Goal: Use online tool/utility: Utilize a website feature to perform a specific function

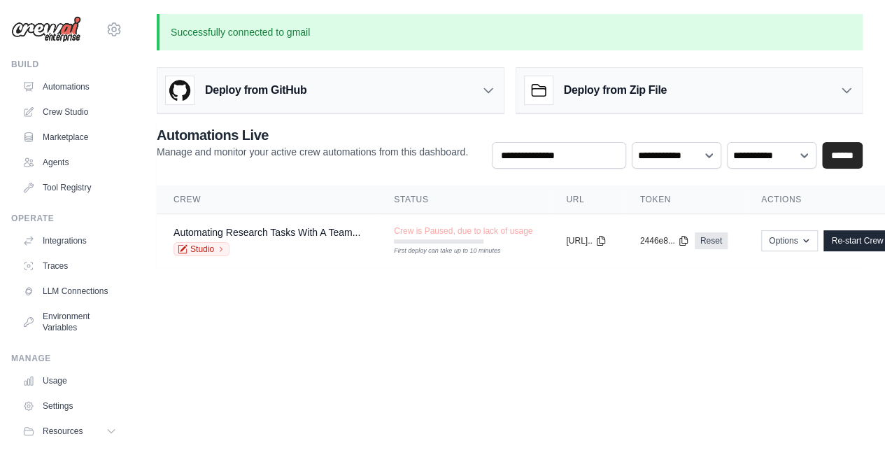
click at [509, 300] on body "youscandice@gmail.com Settings Build Automations Crew Studio" at bounding box center [442, 227] width 885 height 455
click at [463, 237] on div "Crew is Paused, due to lack of usage First deploy can take up to 10 minutes" at bounding box center [463, 234] width 139 height 18
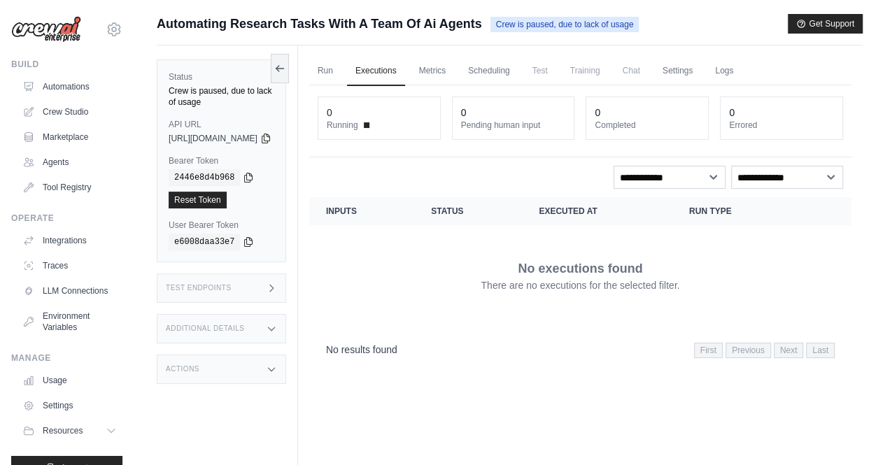
click at [246, 104] on div "Status Crew is paused, due to lack of usage API URL copied https://automating-r…" at bounding box center [221, 160] width 129 height 203
click at [279, 65] on icon at bounding box center [277, 68] width 3 height 6
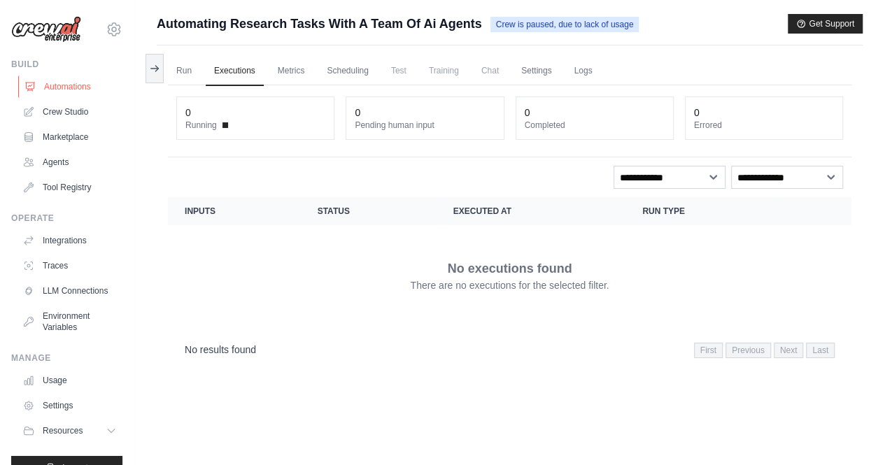
click at [73, 85] on link "Automations" at bounding box center [71, 87] width 106 height 22
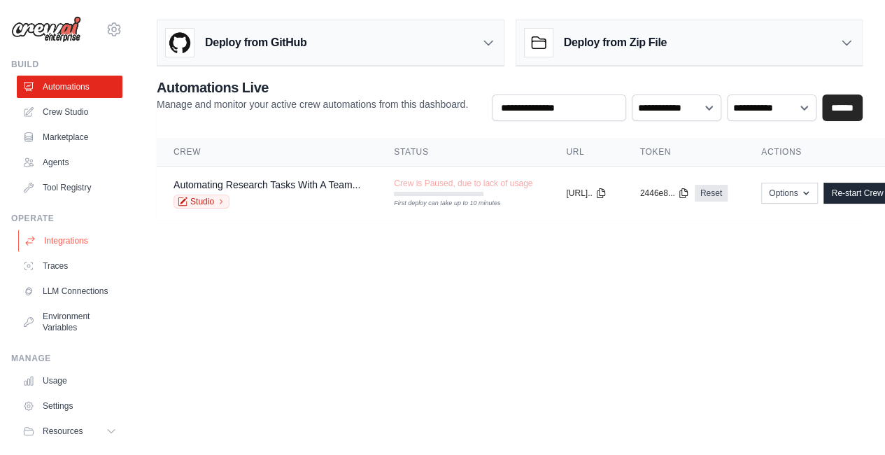
click at [58, 240] on link "Integrations" at bounding box center [71, 241] width 106 height 22
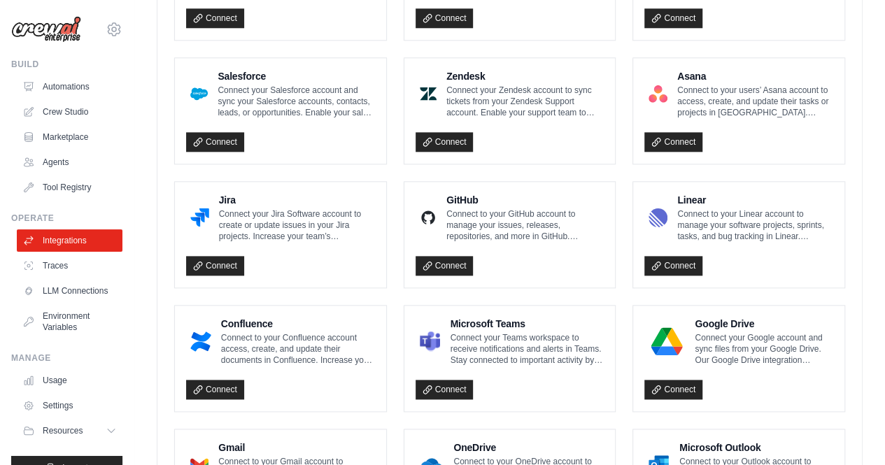
scroll to position [845, 0]
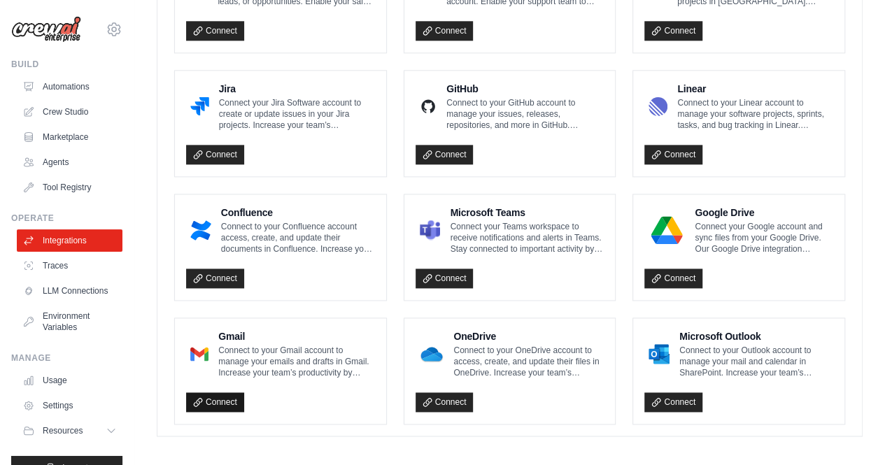
click at [218, 395] on link "Connect" at bounding box center [215, 403] width 58 height 20
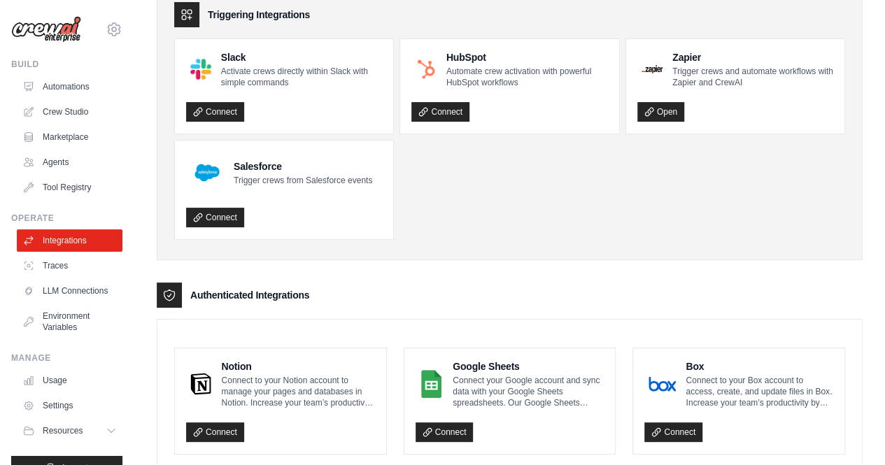
scroll to position [42, 0]
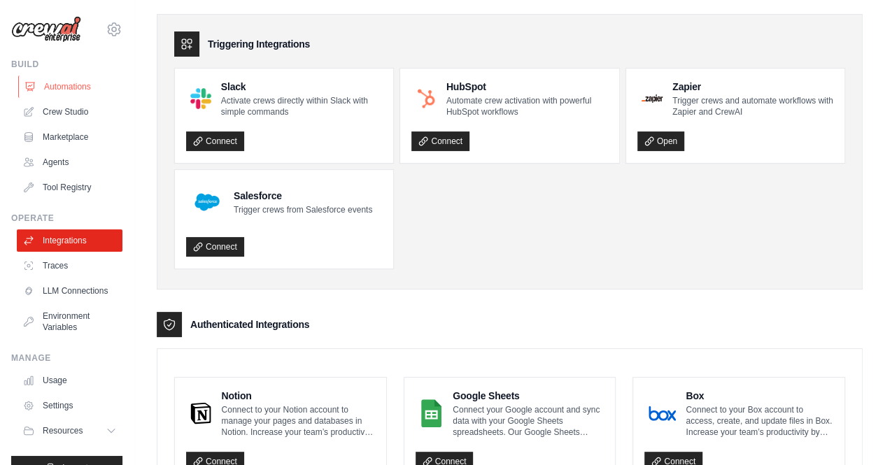
click at [66, 87] on link "Automations" at bounding box center [71, 87] width 106 height 22
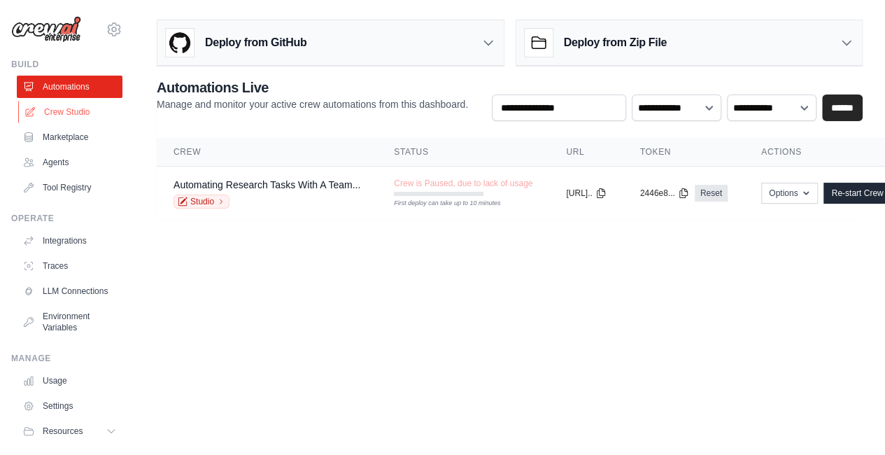
click at [83, 111] on link "Crew Studio" at bounding box center [71, 112] width 106 height 22
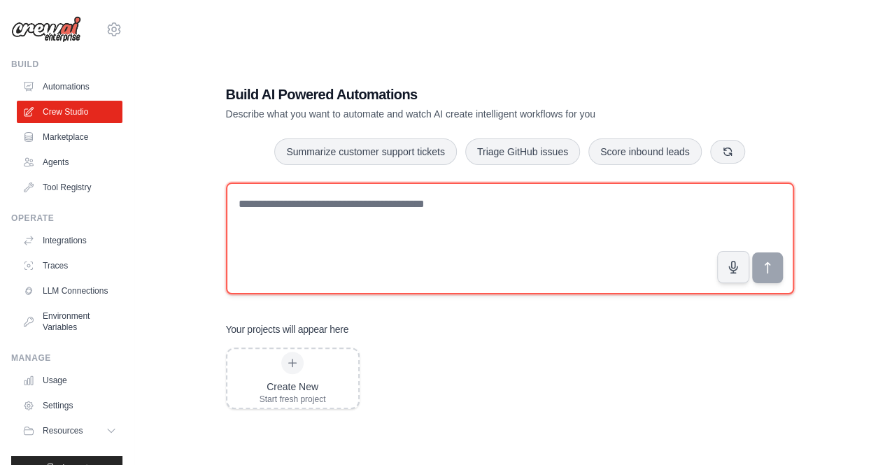
click at [383, 223] on textarea at bounding box center [510, 239] width 568 height 112
type textarea "*"
click at [365, 232] on textarea at bounding box center [510, 239] width 568 height 112
paste textarea "**********"
drag, startPoint x: 538, startPoint y: 202, endPoint x: 0, endPoint y: 110, distance: 545.9
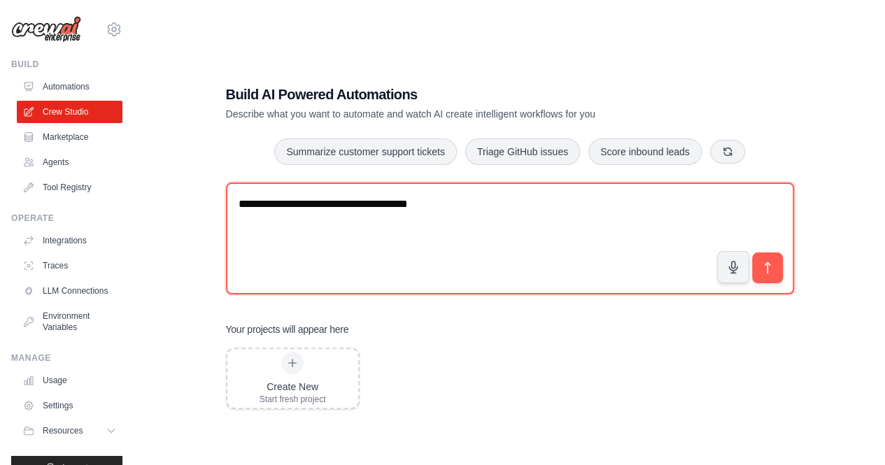
click at [0, 110] on div "youscandice@gmail.com Settings Build Automations Crew Studio" at bounding box center [442, 246] width 885 height 493
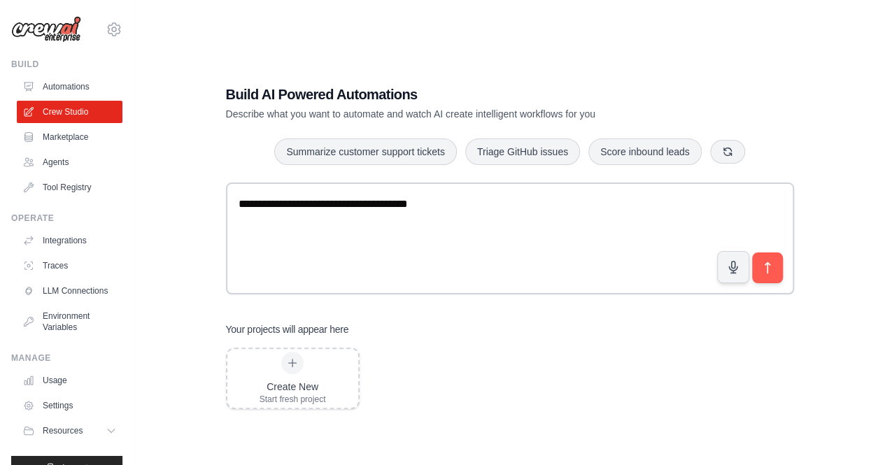
drag, startPoint x: 7, startPoint y: 114, endPoint x: 8, endPoint y: 126, distance: 12.0
click at [7, 117] on div "youscandice@gmail.com Settings Build Automations Crew Studio Marketplace" at bounding box center [67, 232] width 134 height 465
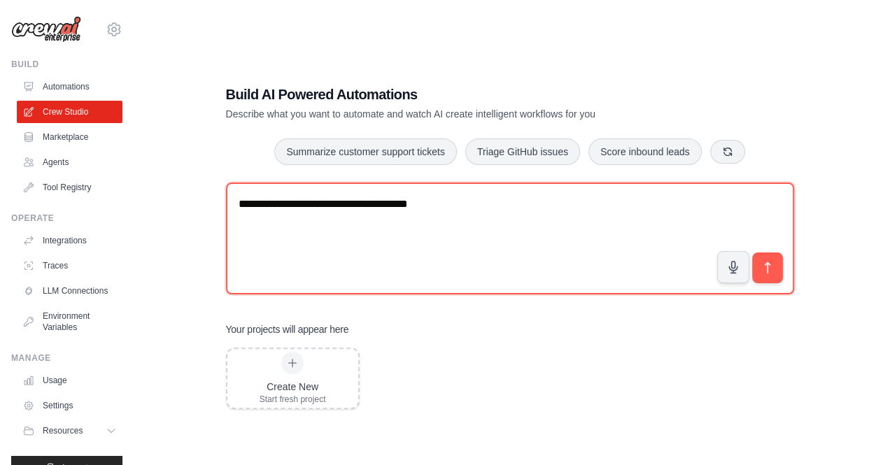
drag, startPoint x: 444, startPoint y: 220, endPoint x: 0, endPoint y: 176, distance: 446.6
click at [0, 176] on div "youscandice@gmail.com Settings Build Automations Crew Studio" at bounding box center [442, 246] width 885 height 493
paste textarea "**********"
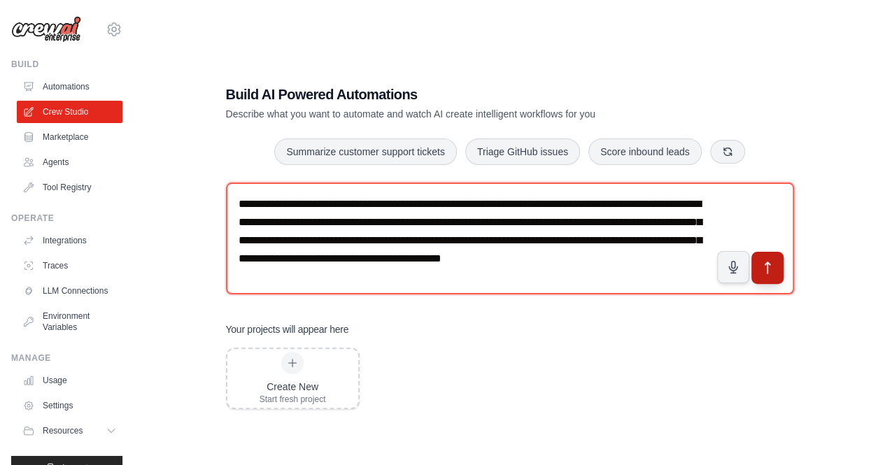
type textarea "**********"
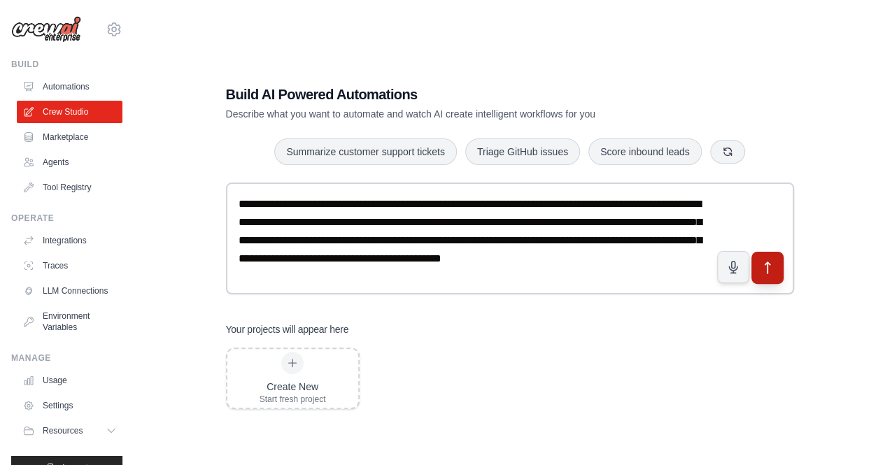
click at [759, 266] on button "submit" at bounding box center [767, 267] width 32 height 32
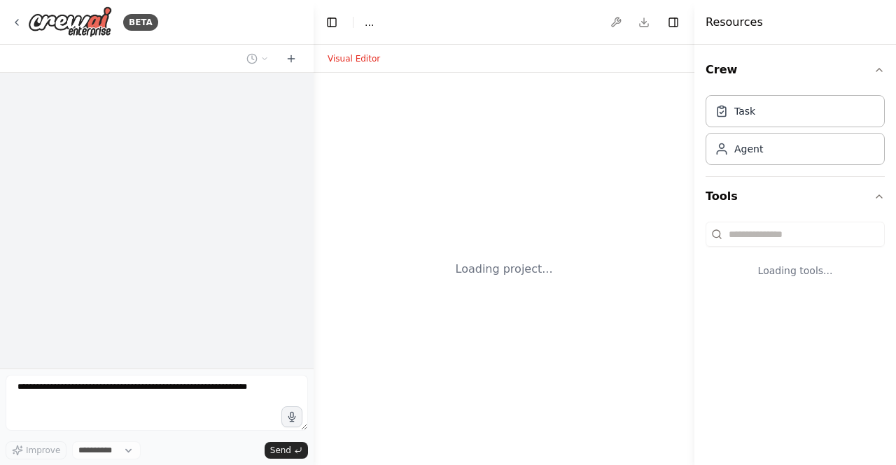
select select "****"
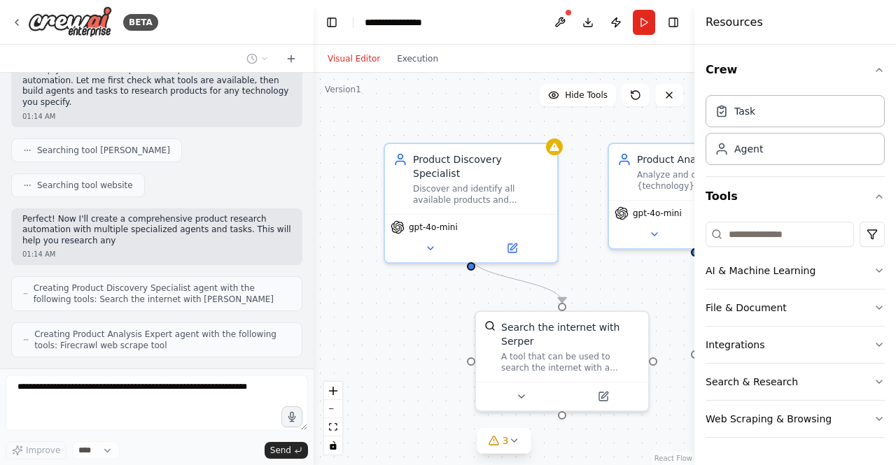
scroll to position [173, 0]
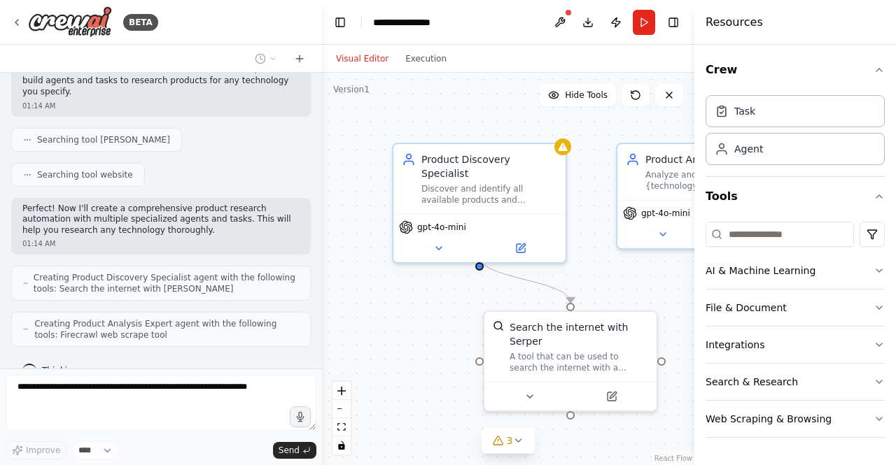
drag, startPoint x: 309, startPoint y: 209, endPoint x: 323, endPoint y: 180, distance: 32.3
click at [323, 180] on div "**********" at bounding box center [448, 232] width 896 height 465
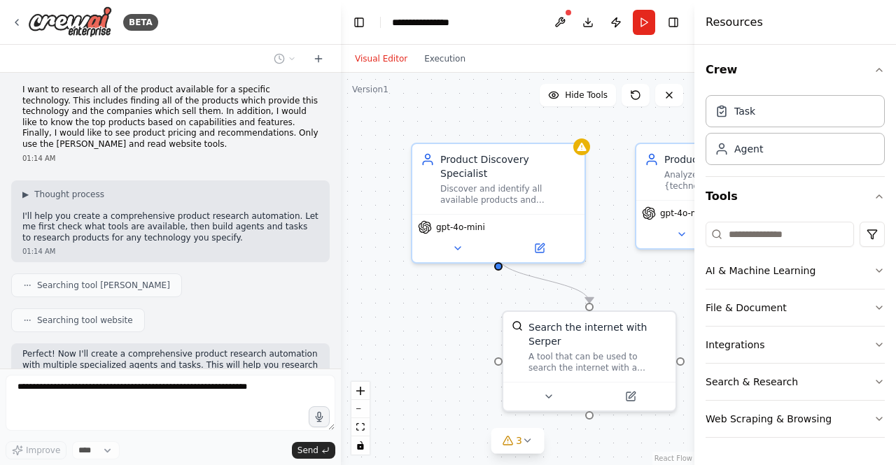
scroll to position [0, 0]
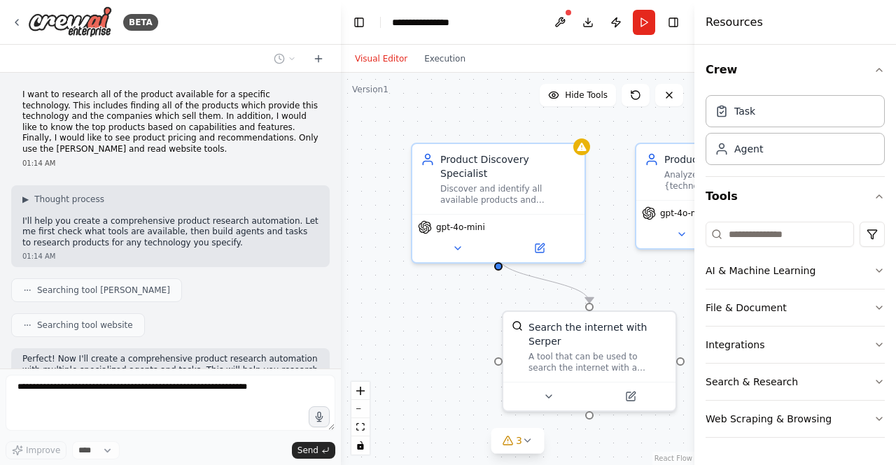
drag, startPoint x: 316, startPoint y: 206, endPoint x: 342, endPoint y: 101, distance: 108.0
click at [342, 101] on div "**********" at bounding box center [448, 232] width 896 height 465
click at [877, 67] on icon "button" at bounding box center [878, 69] width 11 height 11
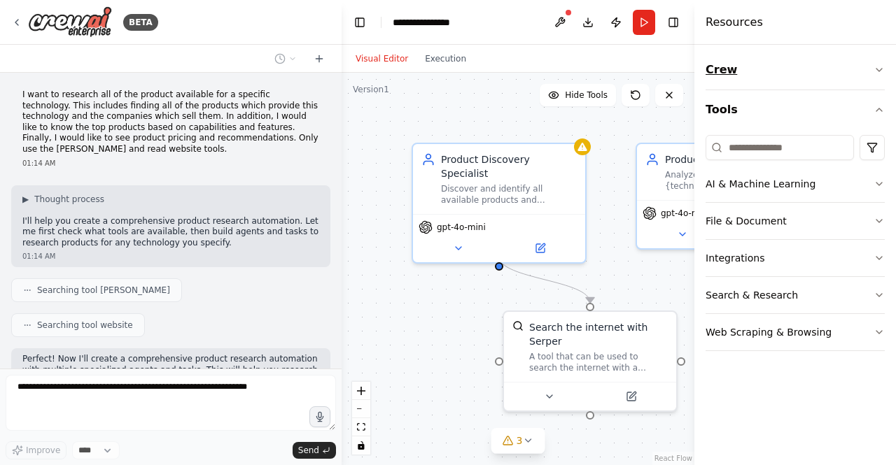
scroll to position [218, 0]
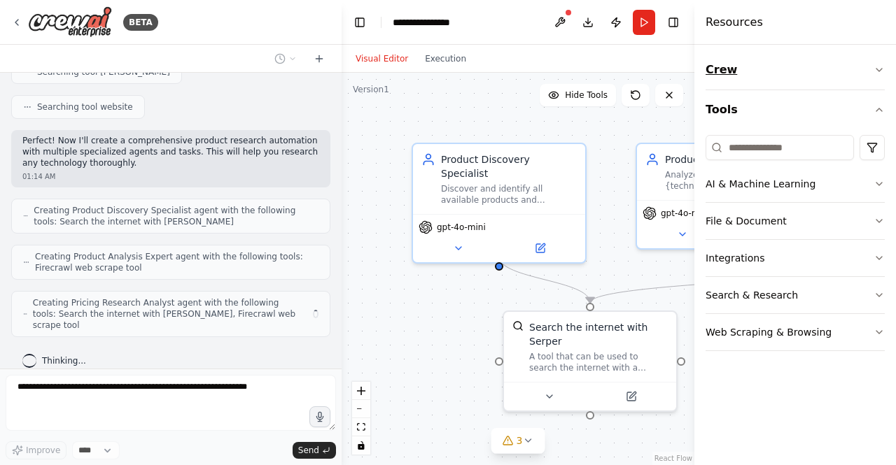
click at [877, 67] on icon "button" at bounding box center [878, 69] width 11 height 11
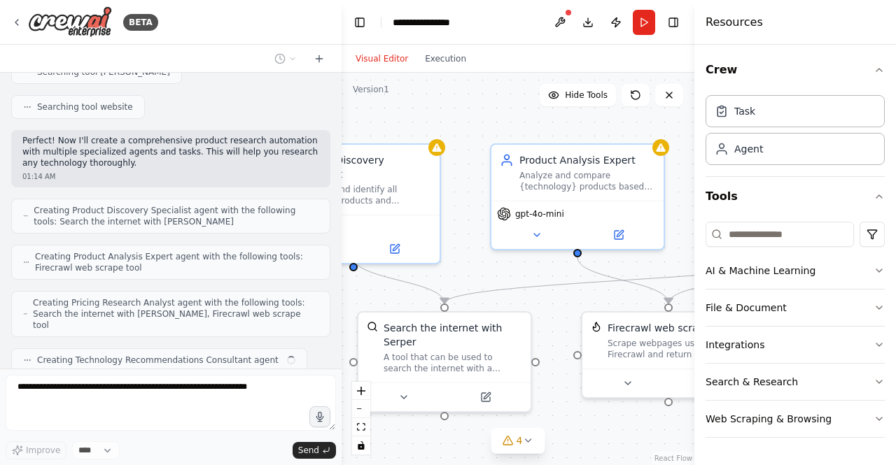
scroll to position [253, 0]
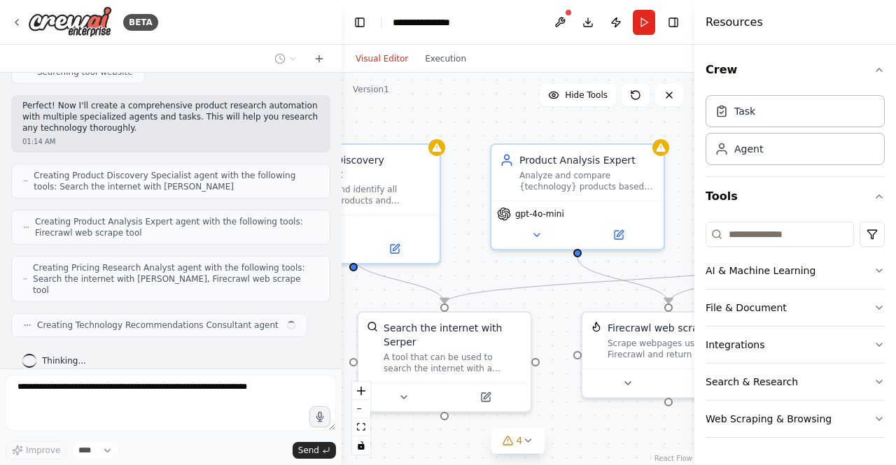
drag, startPoint x: 476, startPoint y: 111, endPoint x: 330, endPoint y: 112, distance: 145.6
click at [330, 112] on div "BETA I want to research all of the product available for a specific technology.…" at bounding box center [448, 232] width 896 height 465
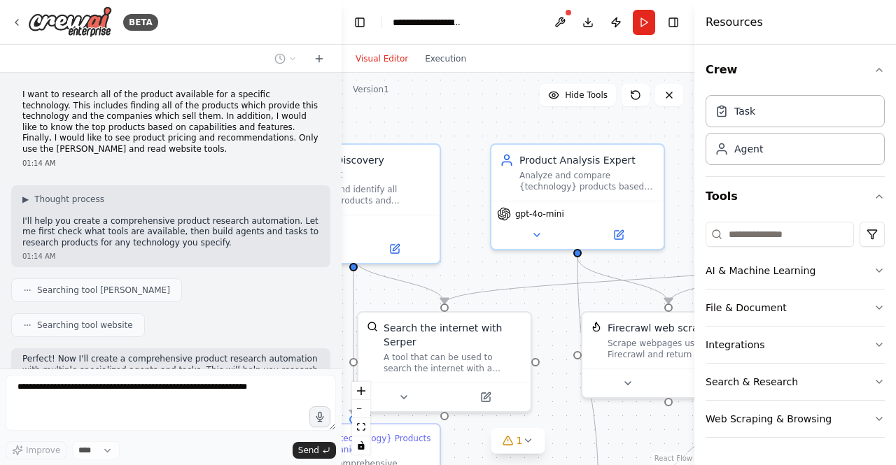
scroll to position [564, 0]
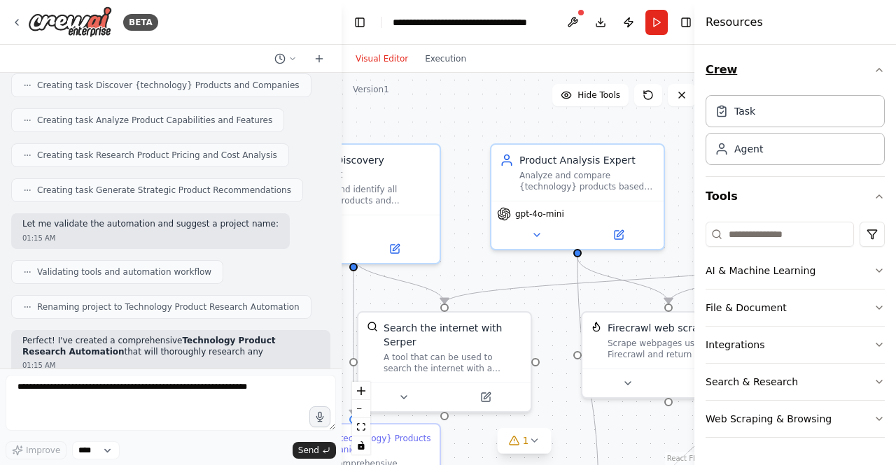
click at [778, 62] on button "Crew" at bounding box center [794, 69] width 179 height 39
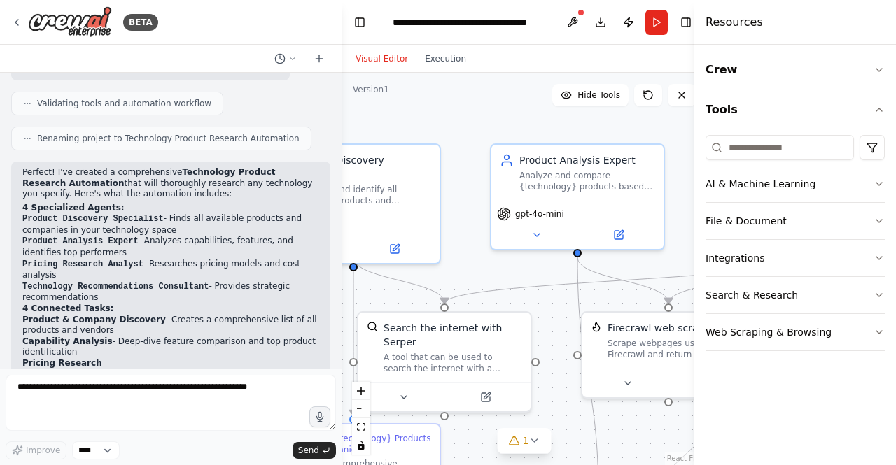
click at [802, 439] on div "Crew Tools AI & Machine Learning File & Document Integrations Search & Research…" at bounding box center [795, 255] width 202 height 421
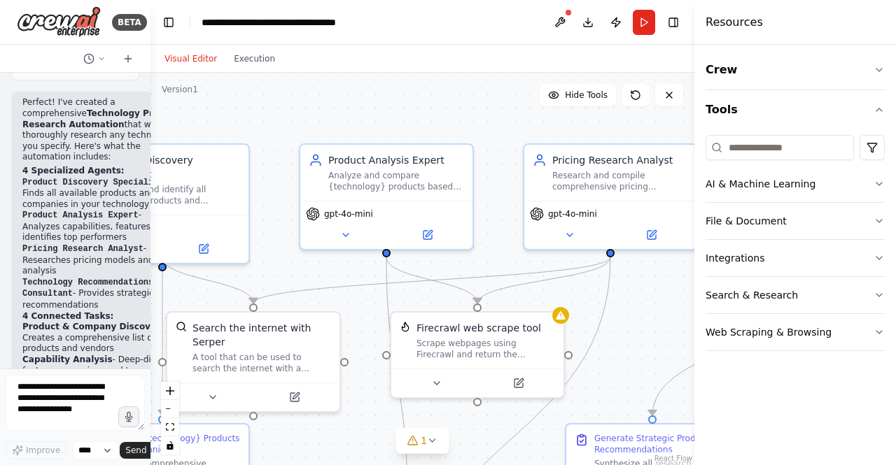
scroll to position [1665, 0]
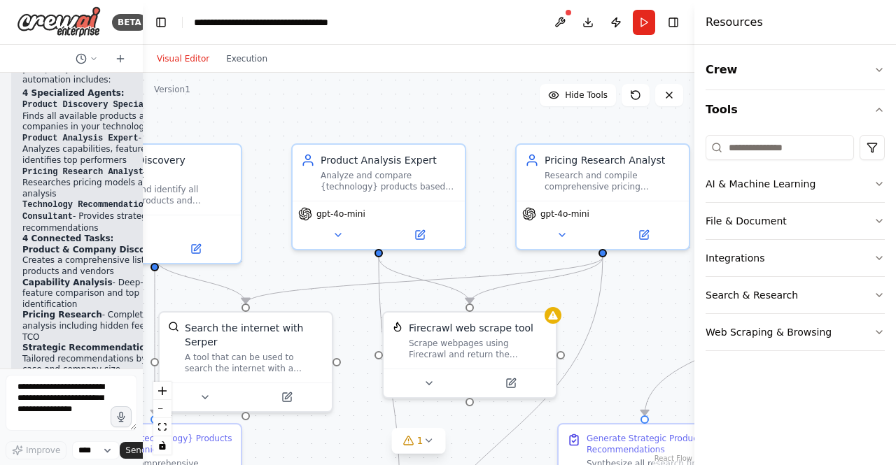
drag, startPoint x: 339, startPoint y: 385, endPoint x: 124, endPoint y: 356, distance: 217.4
click at [124, 356] on div "BETA I want to research all of the product available for a specific technology.…" at bounding box center [71, 232] width 143 height 465
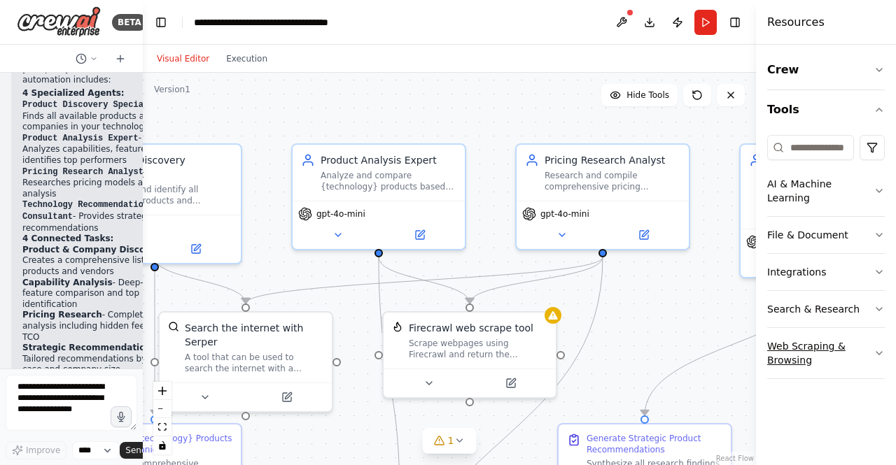
drag, startPoint x: 696, startPoint y: 340, endPoint x: 843, endPoint y: 344, distance: 147.7
click at [843, 344] on div "Resources Crew Tools AI & Machine Learning File & Document Integrations Search …" at bounding box center [826, 232] width 140 height 465
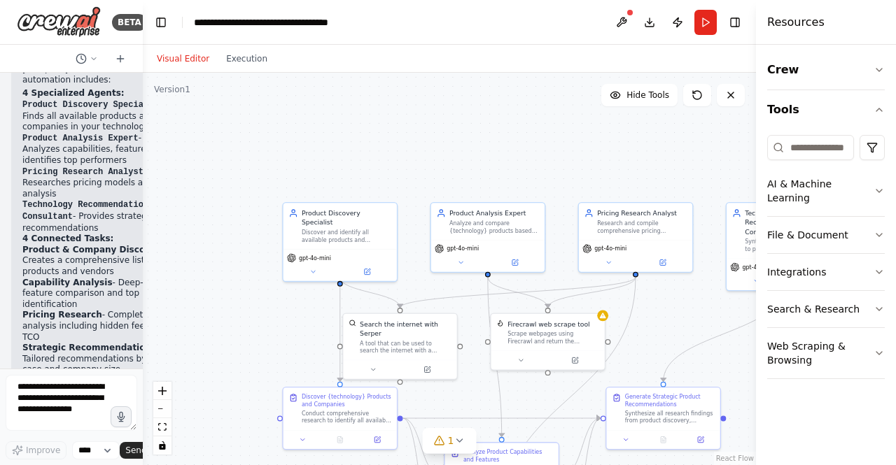
click at [402, 40] on header "**********" at bounding box center [449, 22] width 613 height 45
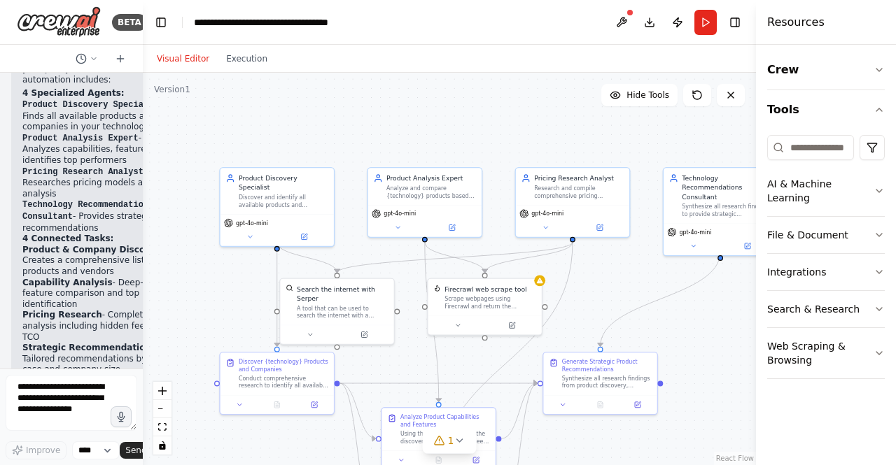
drag, startPoint x: 392, startPoint y: 106, endPoint x: 325, endPoint y: 55, distance: 83.4
click at [325, 55] on div "Visual Editor Execution Version 1 Hide Tools .deletable-edge-delete-btn { width…" at bounding box center [449, 255] width 613 height 421
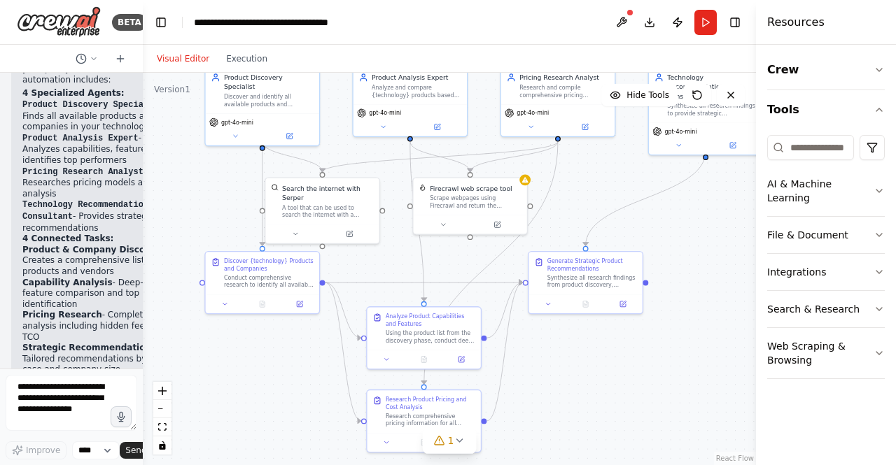
drag, startPoint x: 721, startPoint y: 331, endPoint x: 710, endPoint y: 246, distance: 86.1
click at [710, 246] on div ".deletable-edge-delete-btn { width: 20px; height: 20px; border: 0px solid #ffff…" at bounding box center [449, 269] width 613 height 393
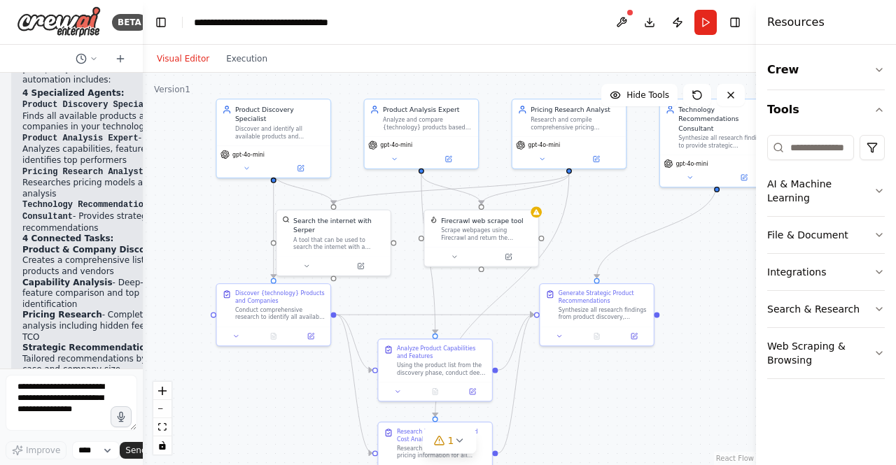
drag, startPoint x: 710, startPoint y: 198, endPoint x: 725, endPoint y: 227, distance: 32.9
click at [724, 230] on div ".deletable-edge-delete-btn { width: 20px; height: 20px; border: 0px solid #ffff…" at bounding box center [449, 269] width 613 height 393
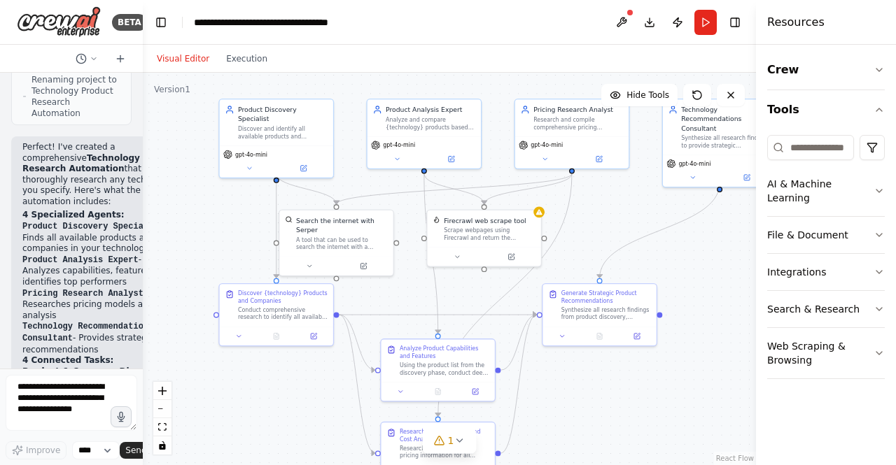
scroll to position [1560, 0]
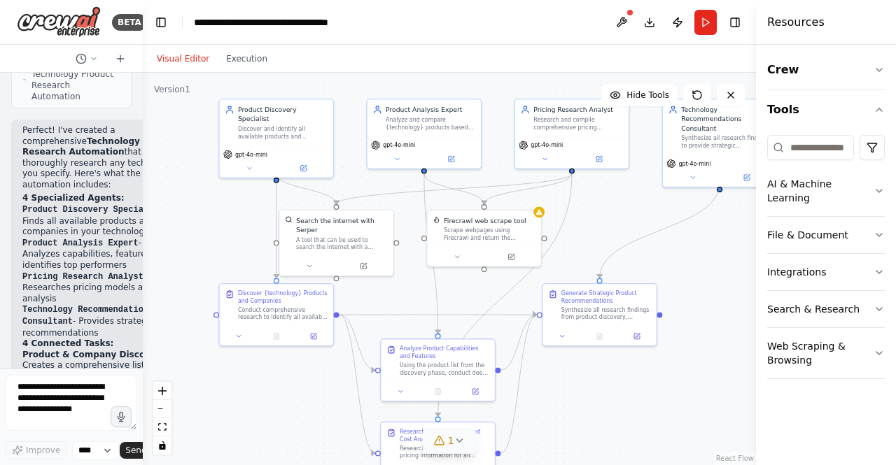
click at [444, 441] on icon at bounding box center [439, 440] width 11 height 11
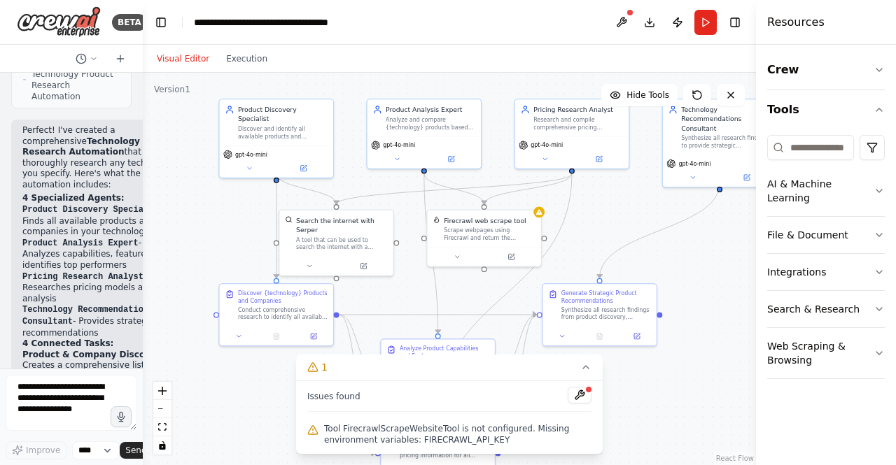
click at [644, 422] on div ".deletable-edge-delete-btn { width: 20px; height: 20px; border: 0px solid #ffff…" at bounding box center [449, 269] width 613 height 393
click at [542, 213] on icon at bounding box center [539, 210] width 8 height 8
click at [691, 22] on header "**********" at bounding box center [449, 22] width 613 height 45
click at [696, 24] on button "Run" at bounding box center [705, 22] width 22 height 25
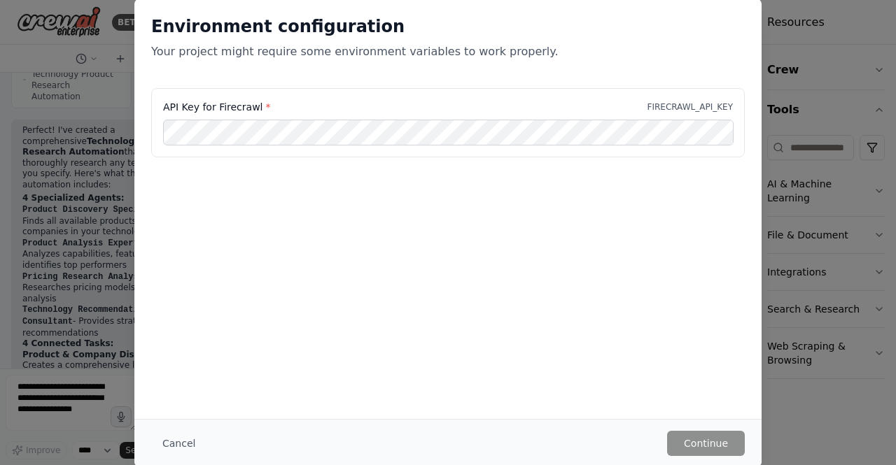
click at [181, 446] on button "Cancel" at bounding box center [178, 443] width 55 height 25
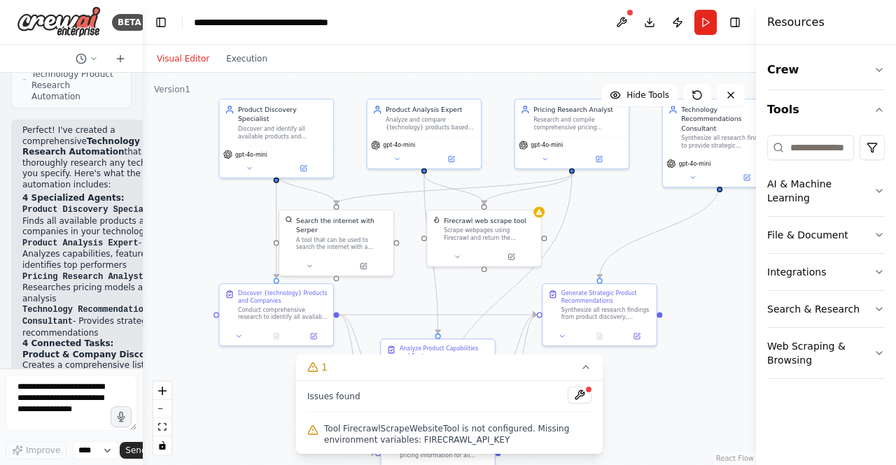
click at [179, 68] on div "Visual Editor Execution" at bounding box center [211, 59] width 127 height 28
click at [179, 65] on button "Visual Editor" at bounding box center [182, 58] width 69 height 17
click at [179, 58] on button "Visual Editor" at bounding box center [182, 58] width 69 height 17
click at [232, 70] on div "Visual Editor Execution" at bounding box center [211, 59] width 127 height 28
click at [241, 59] on button "Execution" at bounding box center [247, 58] width 58 height 17
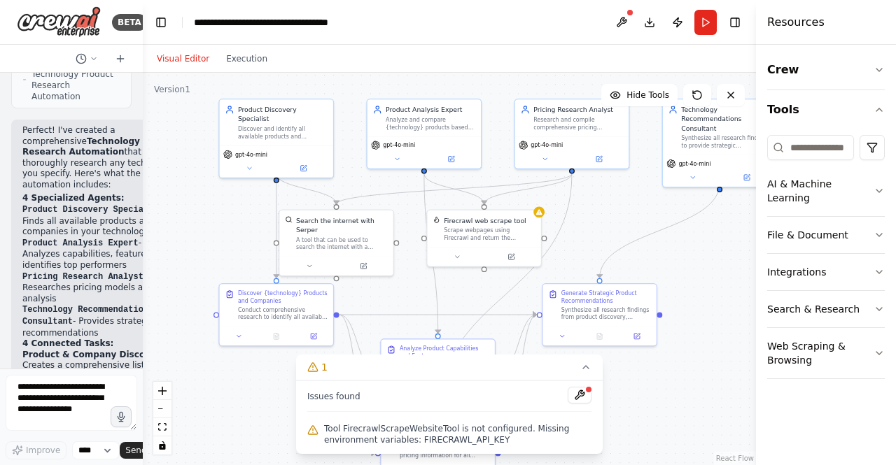
click at [185, 59] on button "Visual Editor" at bounding box center [182, 58] width 69 height 17
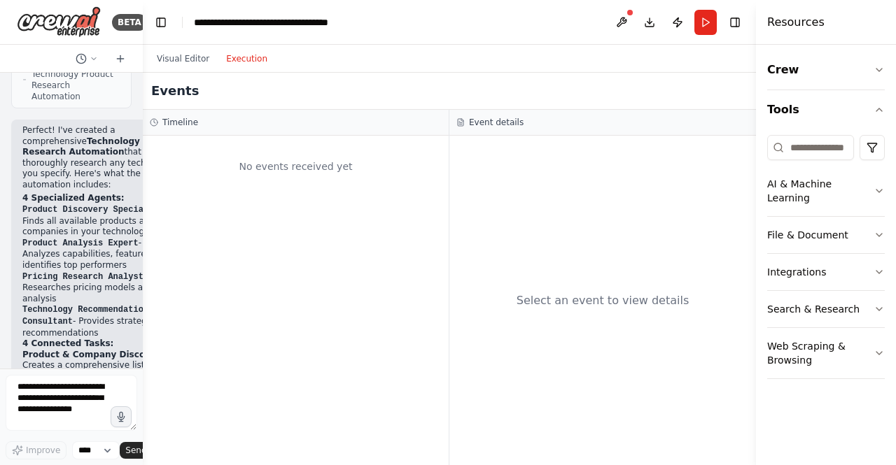
click at [237, 62] on button "Execution" at bounding box center [247, 58] width 58 height 17
click at [277, 122] on div "Timeline" at bounding box center [296, 122] width 292 height 11
click at [272, 195] on div "No events received yet" at bounding box center [296, 301] width 306 height 330
click at [619, 18] on button at bounding box center [621, 22] width 22 height 25
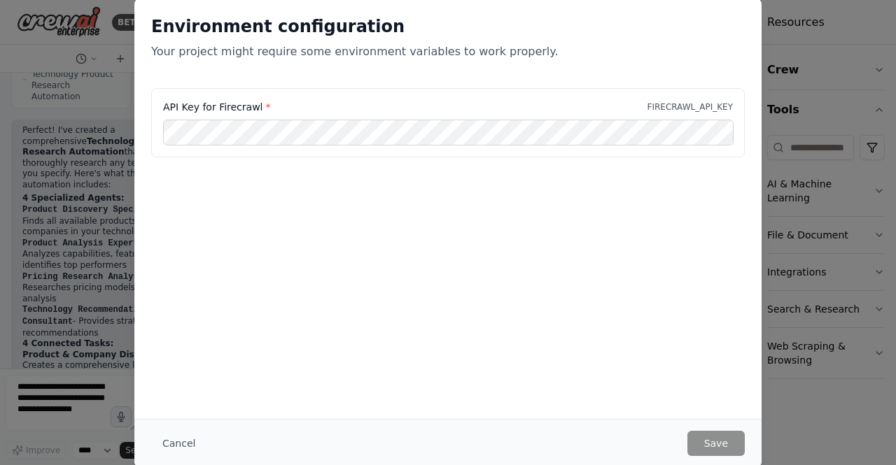
click at [183, 435] on button "Cancel" at bounding box center [178, 443] width 55 height 25
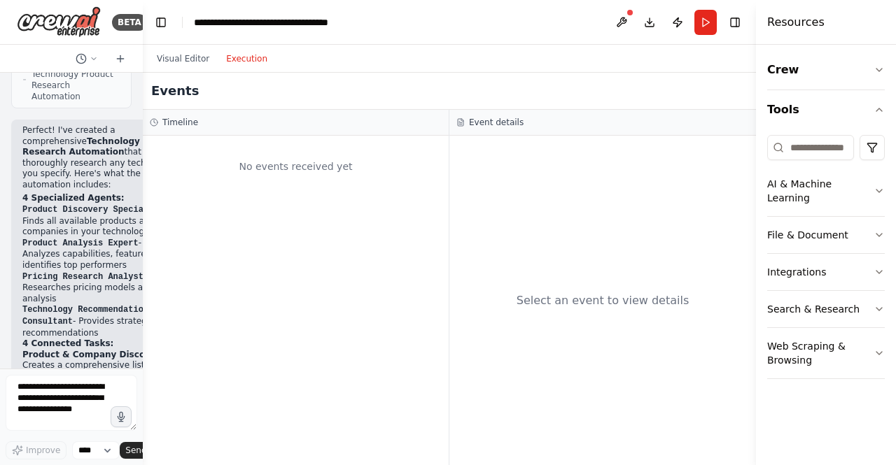
click at [711, 18] on button "Run" at bounding box center [705, 22] width 22 height 25
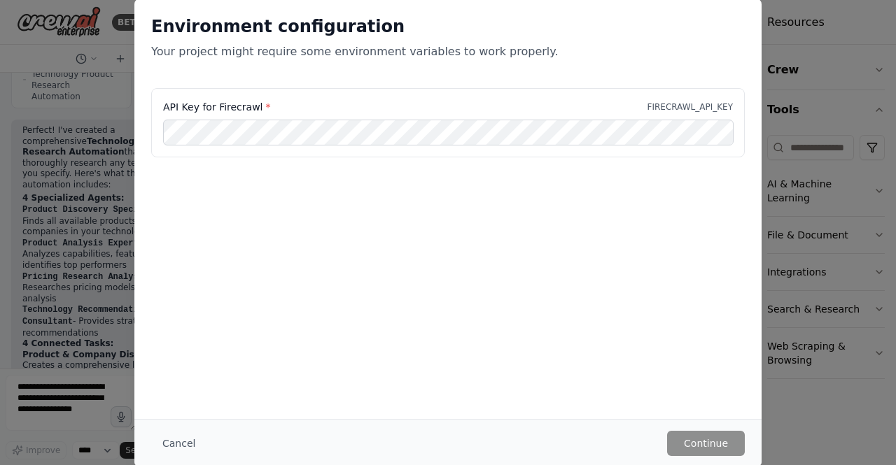
click at [379, 112] on div "API Key for Firecrawl * FIRECRAWL_API_KEY" at bounding box center [448, 107] width 570 height 14
click at [199, 446] on button "Cancel" at bounding box center [178, 443] width 55 height 25
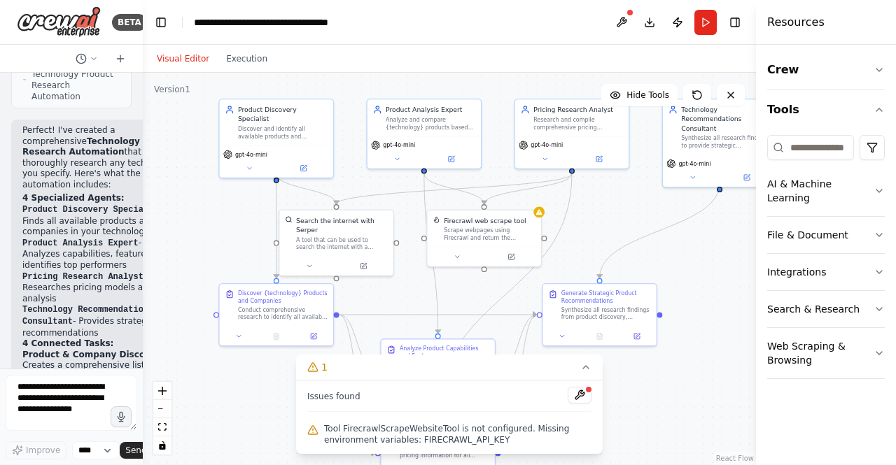
click at [192, 62] on button "Visual Editor" at bounding box center [182, 58] width 69 height 17
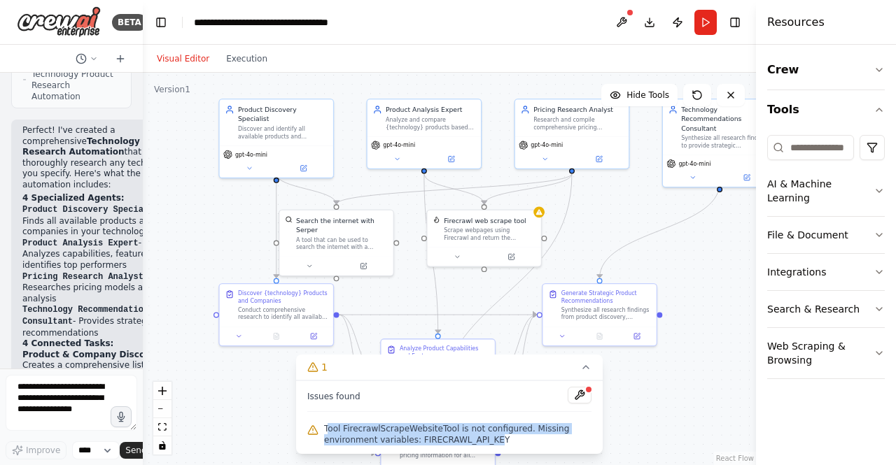
drag, startPoint x: 328, startPoint y: 429, endPoint x: 483, endPoint y: 442, distance: 155.9
click at [483, 442] on span "Tool FirecrawlScrapeWebsiteTool is not configured. Missing environment variable…" at bounding box center [457, 434] width 267 height 22
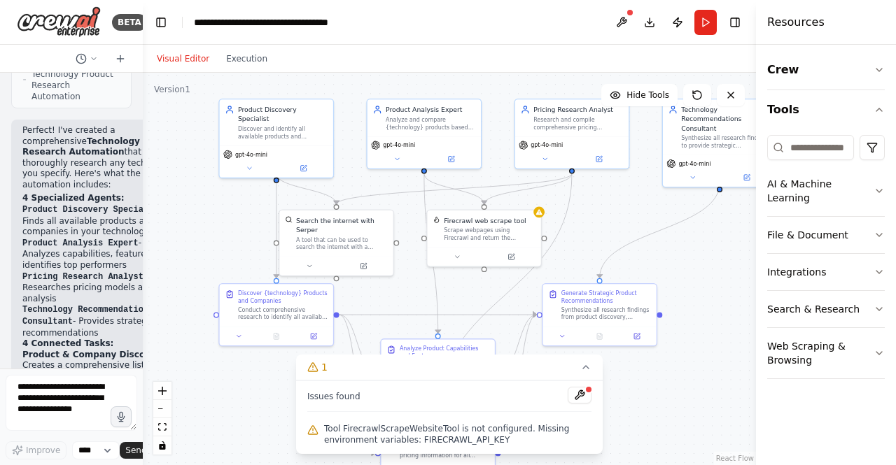
click at [510, 442] on span "Tool FirecrawlScrapeWebsiteTool is not configured. Missing environment variable…" at bounding box center [457, 434] width 267 height 22
click at [474, 232] on div "Scrape webpages using Firecrawl and return the contents" at bounding box center [490, 232] width 92 height 15
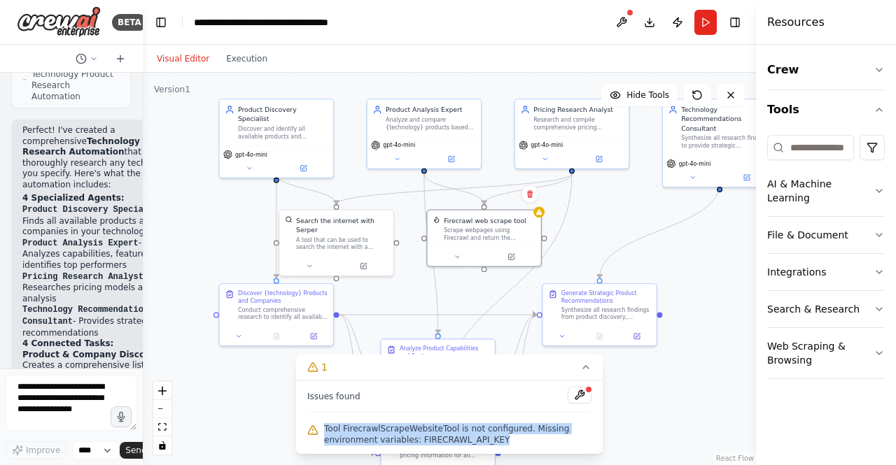
drag, startPoint x: 494, startPoint y: 443, endPoint x: 308, endPoint y: 427, distance: 186.8
click at [308, 427] on div "Tool FirecrawlScrapeWebsiteTool is not configured. Missing environment variable…" at bounding box center [449, 435] width 284 height 28
copy span "Tool FirecrawlScrapeWebsiteTool is not configured. Missing environment variable…"
click at [708, 19] on button "Run" at bounding box center [705, 22] width 22 height 25
click at [255, 66] on button "Execution" at bounding box center [247, 58] width 58 height 17
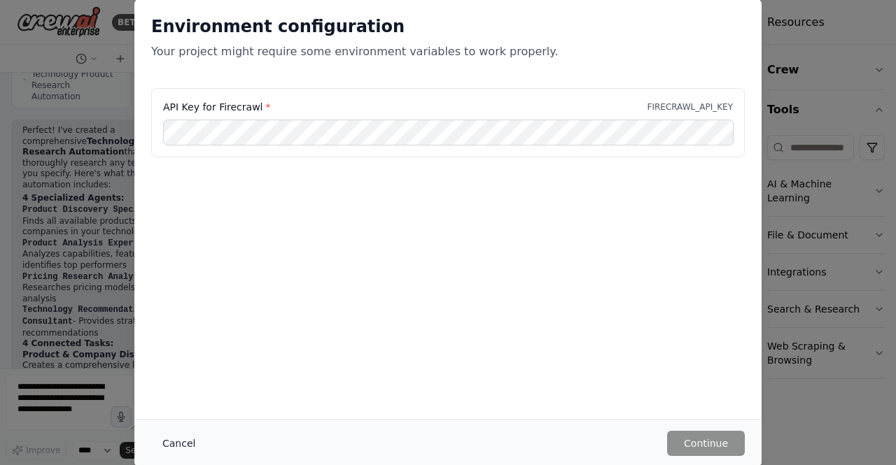
click at [178, 443] on button "Cancel" at bounding box center [178, 443] width 55 height 25
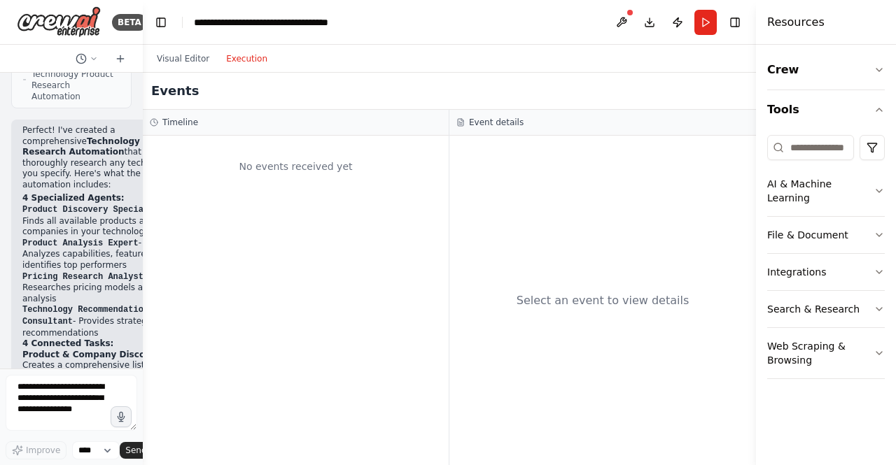
click at [350, 166] on div "No events received yet" at bounding box center [296, 167] width 292 height 48
click at [153, 157] on div "No events received yet" at bounding box center [296, 167] width 292 height 48
click at [239, 64] on button "Execution" at bounding box center [247, 58] width 58 height 17
click at [694, 12] on button "Run" at bounding box center [705, 22] width 22 height 25
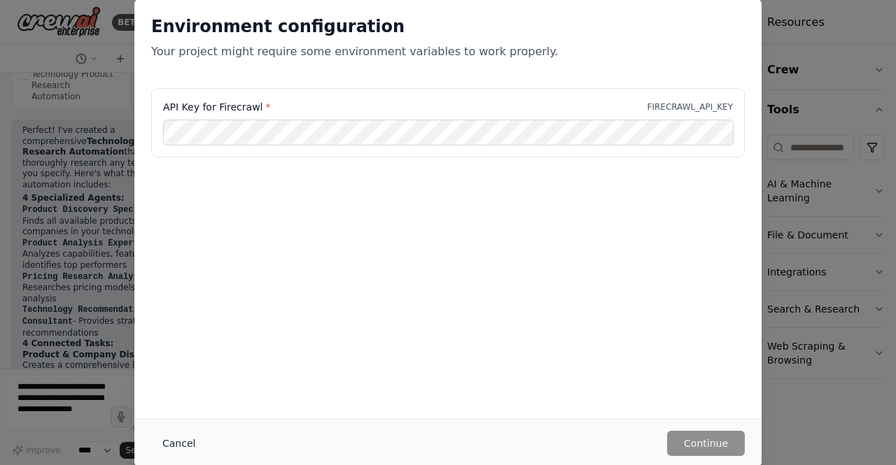
click at [177, 444] on button "Cancel" at bounding box center [178, 443] width 55 height 25
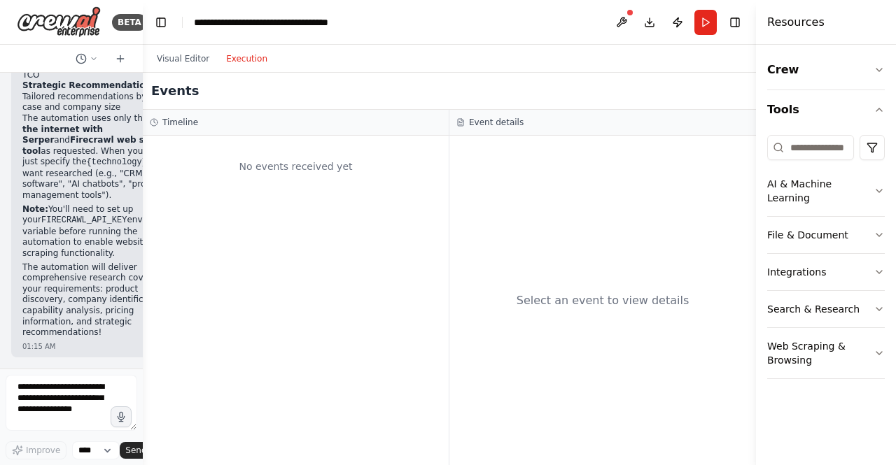
scroll to position [0, 0]
